Goal: Use online tool/utility

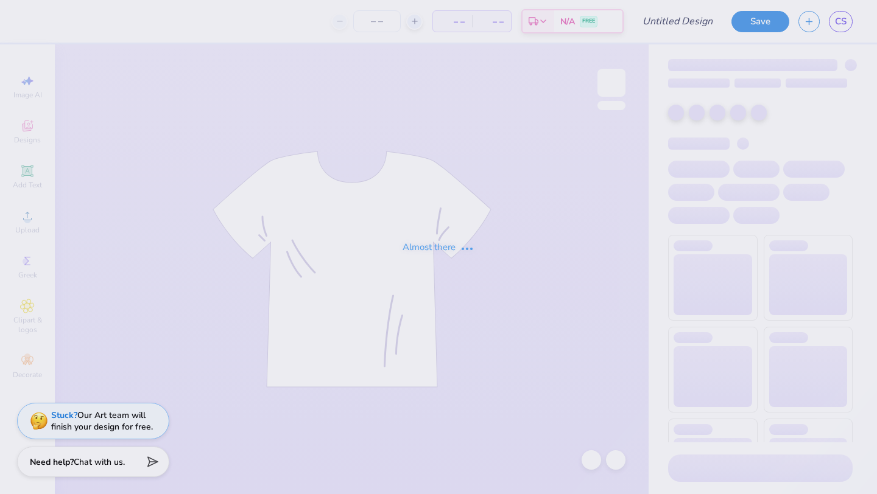
type input "Phi Mu FDOC"
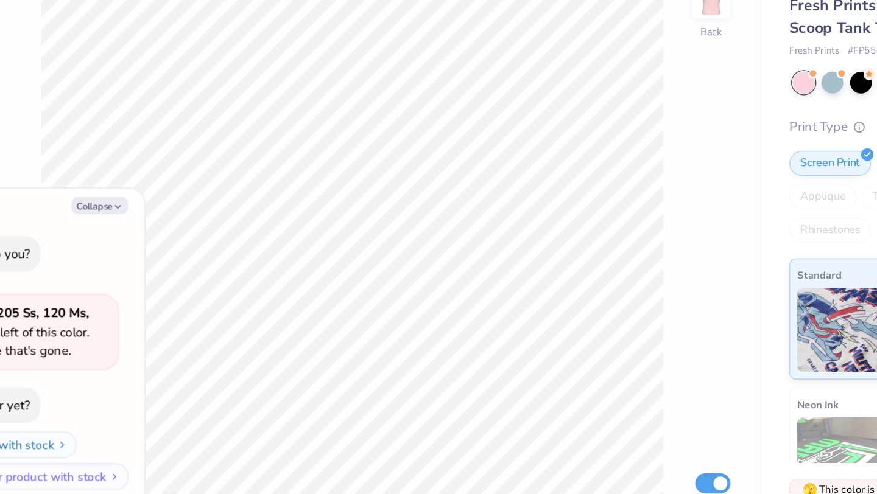
type textarea "x"
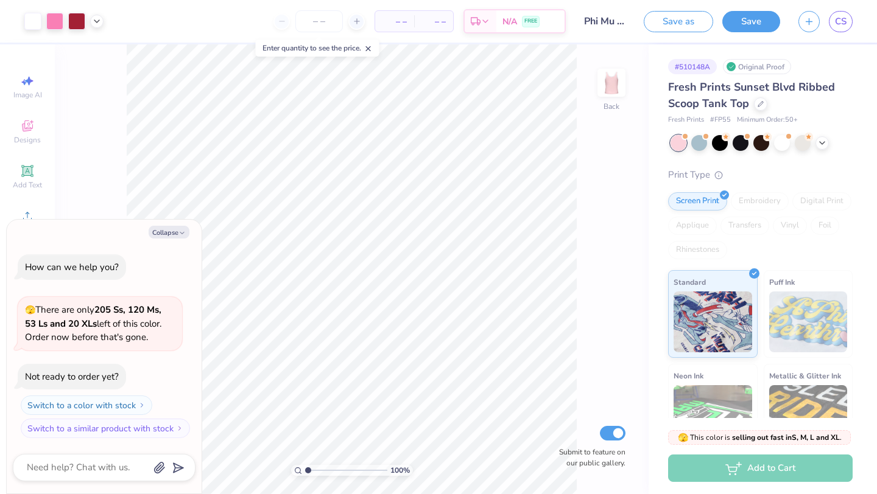
type input "3.58"
click at [329, 470] on input "range" at bounding box center [346, 470] width 82 height 11
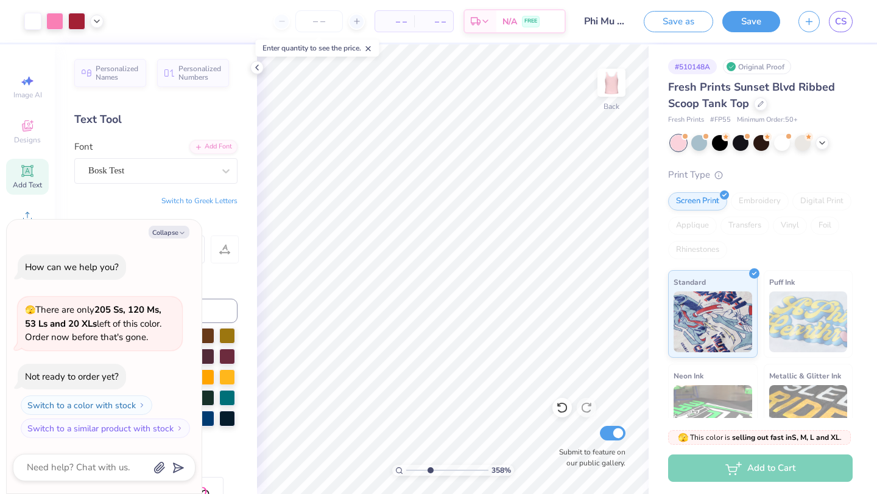
type textarea "x"
type input "1"
click at [383, 472] on div "100 %" at bounding box center [453, 269] width 450 height 450
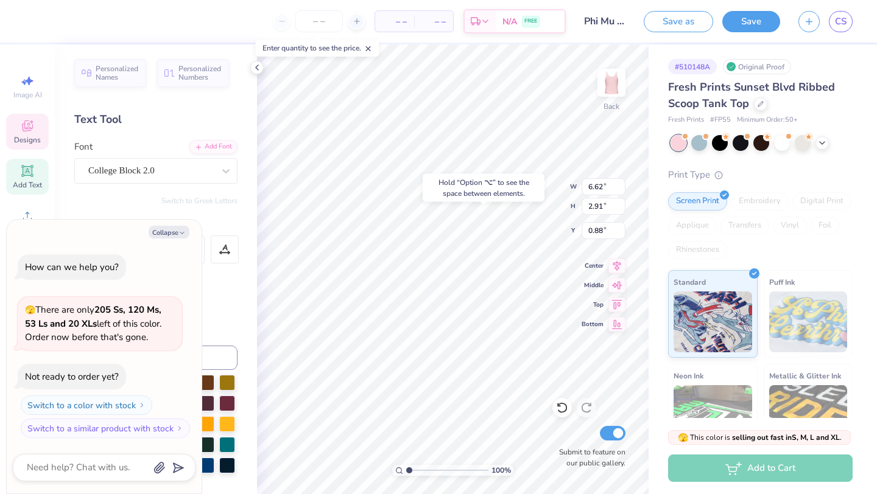
type textarea "x"
type input "1.97"
type input "2.13"
type input "3.46"
type textarea "x"
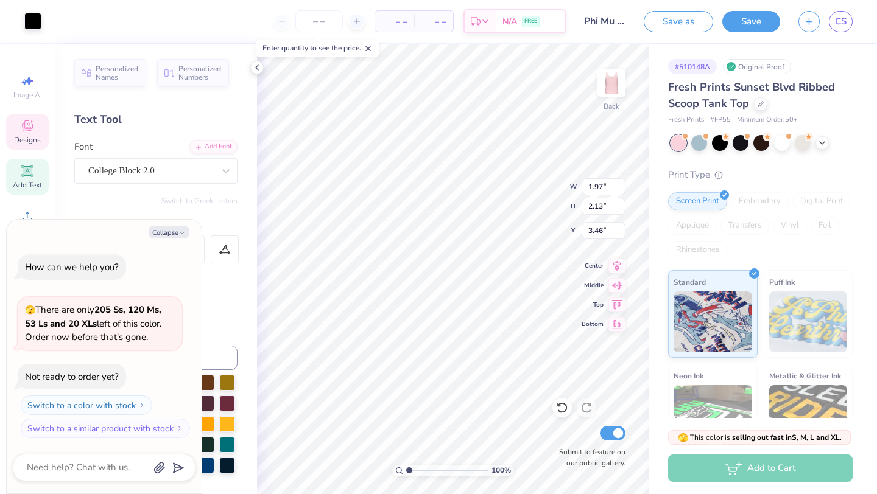
type input "3.08"
type textarea "x"
type input "3.46"
type textarea "x"
